Goal: Obtain resource: Download file/media

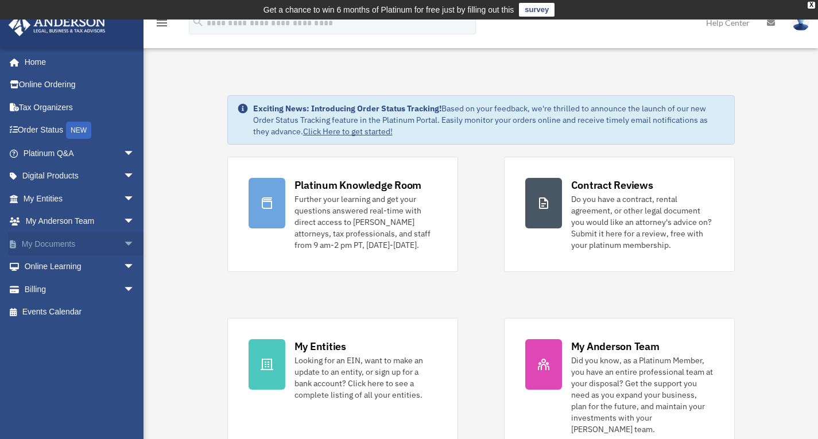
click at [61, 240] on link "My Documents arrow_drop_down" at bounding box center [80, 243] width 144 height 23
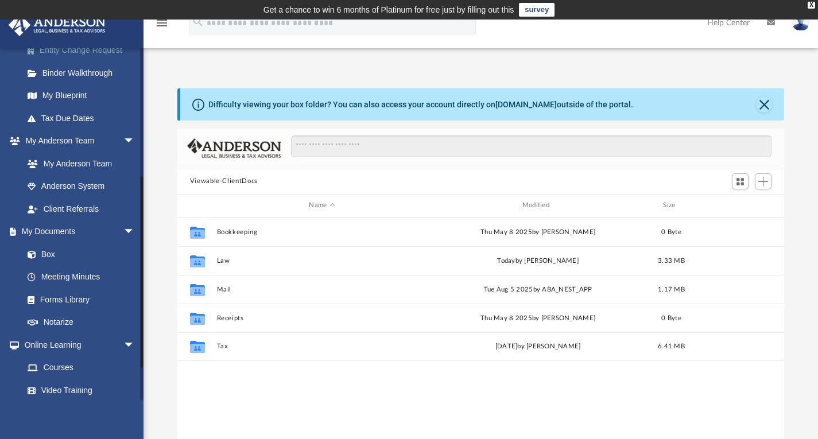
scroll to position [230, 0]
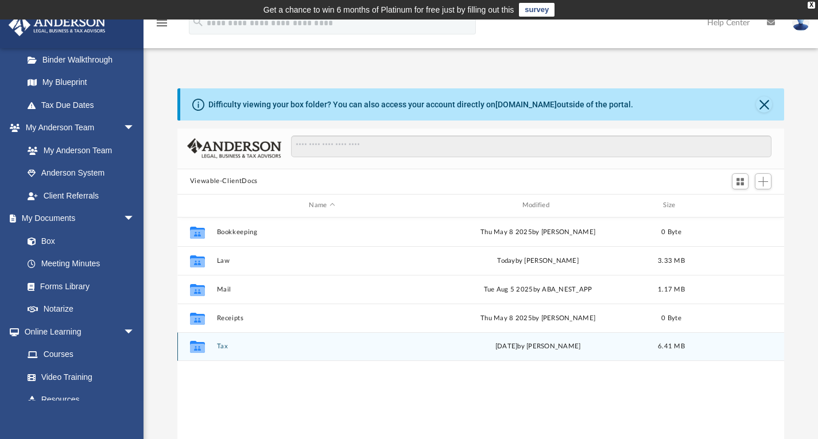
click at [194, 345] on icon "grid" at bounding box center [197, 348] width 15 height 9
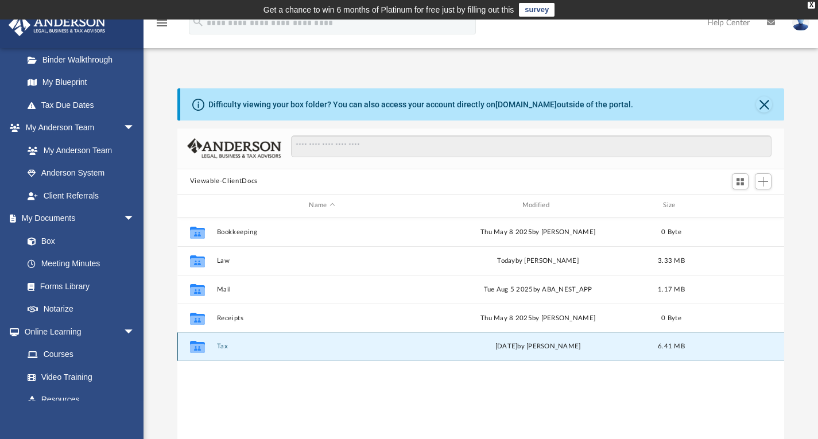
click at [224, 344] on button "Tax" at bounding box center [321, 346] width 211 height 7
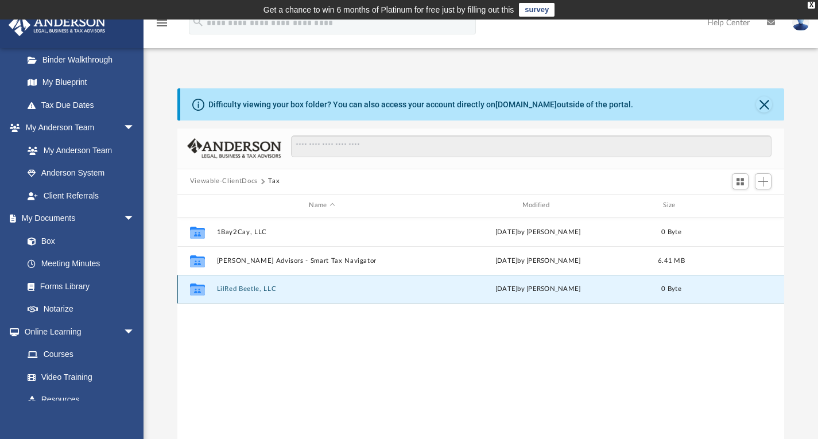
click at [246, 289] on button "LilRed Beetle, LLC" at bounding box center [321, 288] width 211 height 7
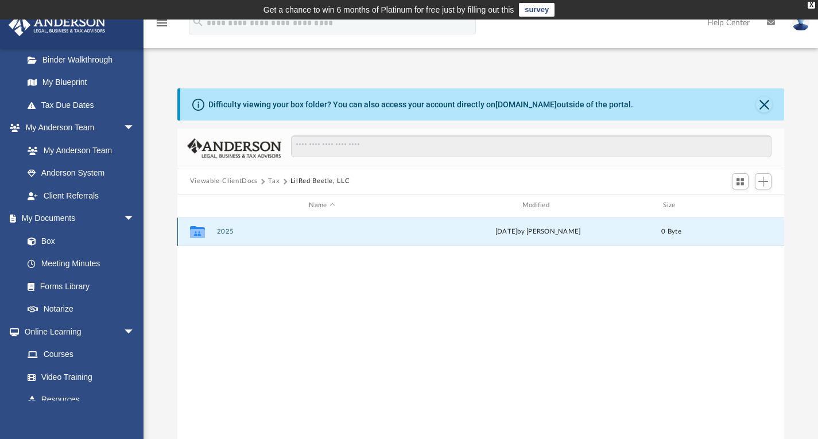
click at [224, 228] on button "2025" at bounding box center [321, 231] width 211 height 7
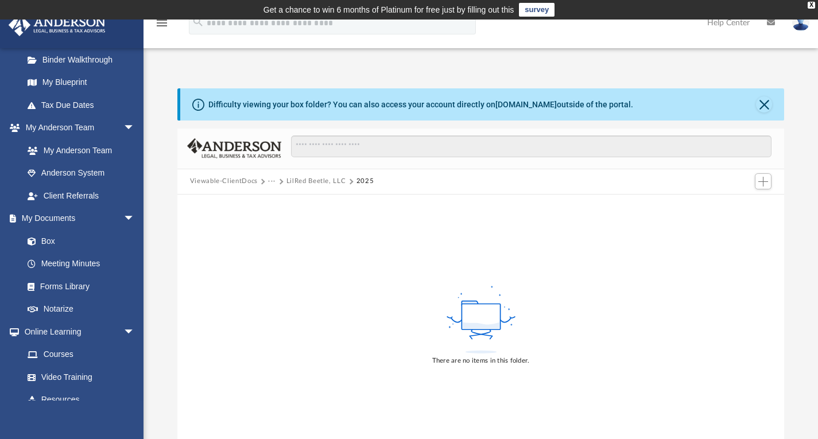
click at [244, 180] on button "Viewable-ClientDocs" at bounding box center [224, 181] width 68 height 10
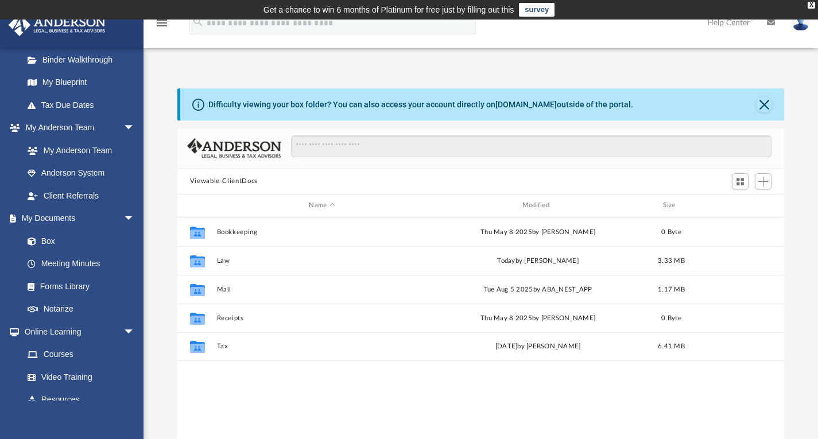
scroll to position [252, 598]
click at [303, 146] on input "Search files and folders" at bounding box center [531, 146] width 480 height 22
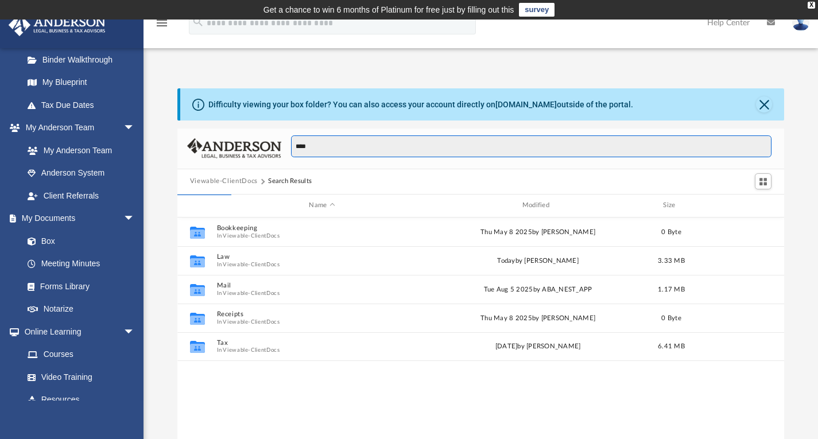
type input "****"
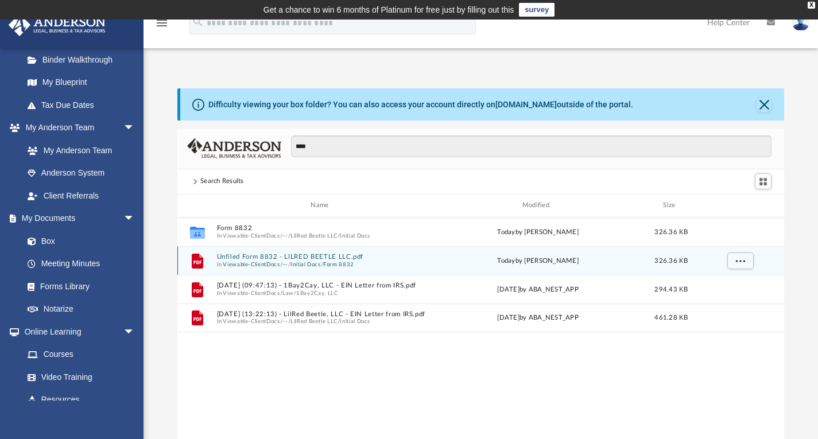
click at [262, 255] on button "Unfiled Form 8832 - LILRED BEETLE LLC.pdf" at bounding box center [321, 256] width 211 height 7
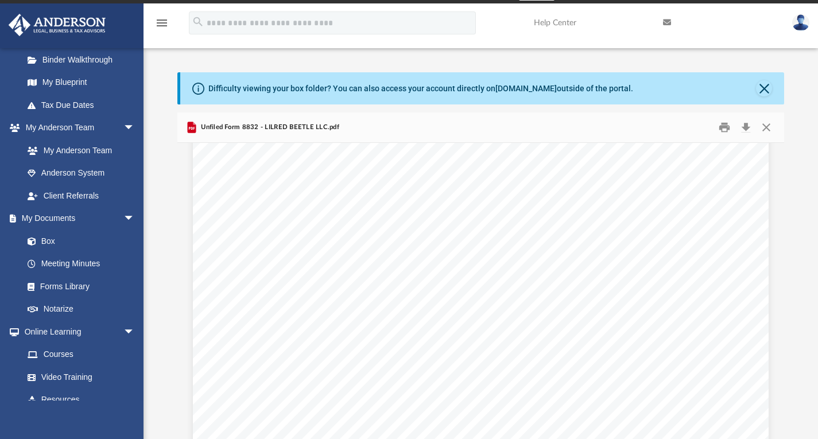
scroll to position [1989, 0]
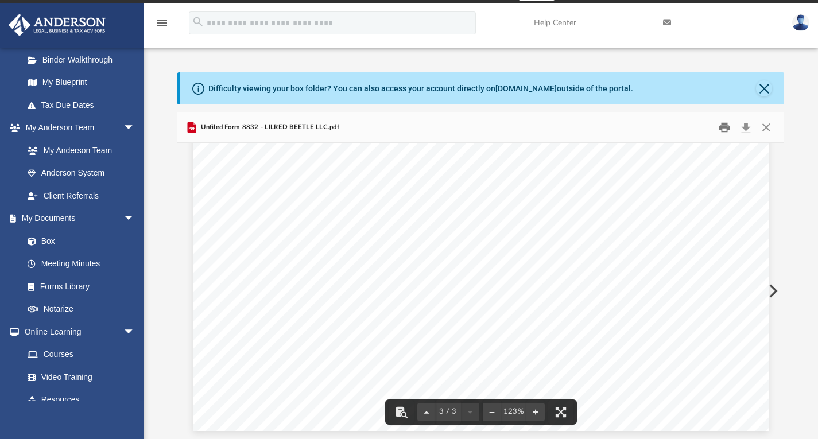
click at [721, 129] on button "Print" at bounding box center [724, 127] width 23 height 18
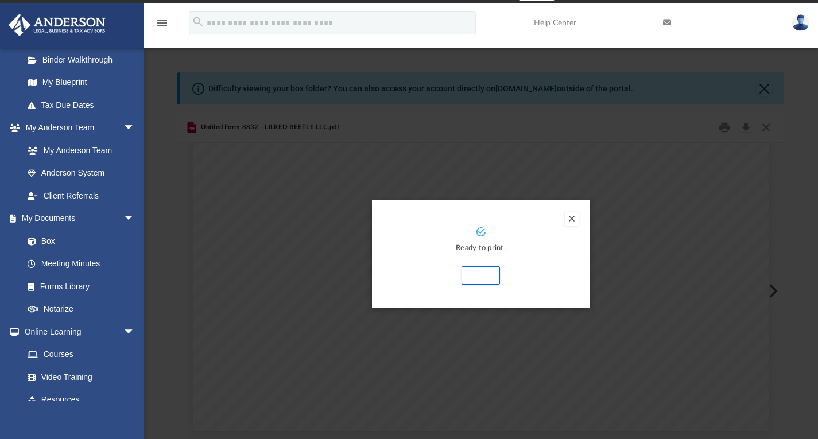
click at [552, 211] on div "Ready to print. Print" at bounding box center [481, 254] width 218 height 108
click at [485, 274] on button "Print" at bounding box center [480, 275] width 38 height 18
